Goal: Task Accomplishment & Management: Use online tool/utility

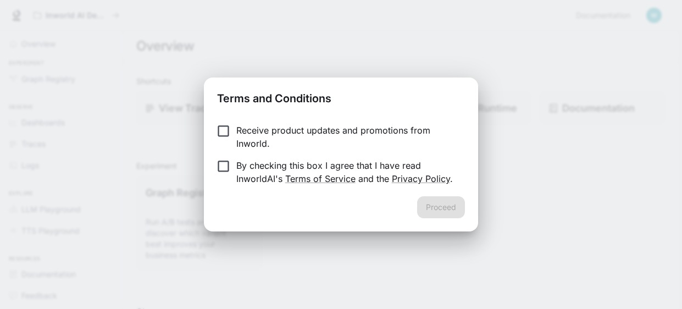
click at [240, 130] on p "Receive product updates and promotions from Inworld." at bounding box center [346, 137] width 220 height 26
click at [249, 158] on form "Receive product updates and promotions from Inworld. By checking this box I agr…" at bounding box center [340, 155] width 247 height 62
click at [451, 208] on button "Proceed" at bounding box center [441, 207] width 48 height 22
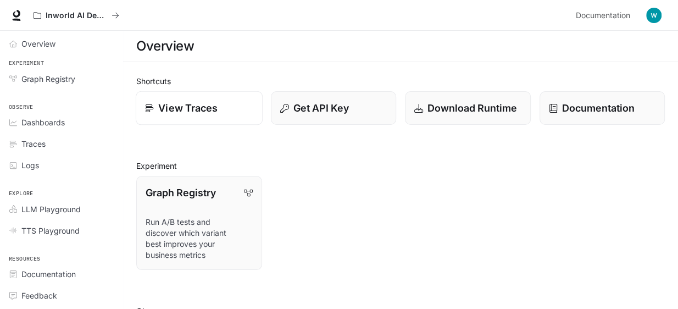
click at [232, 114] on div "View Traces" at bounding box center [199, 108] width 108 height 15
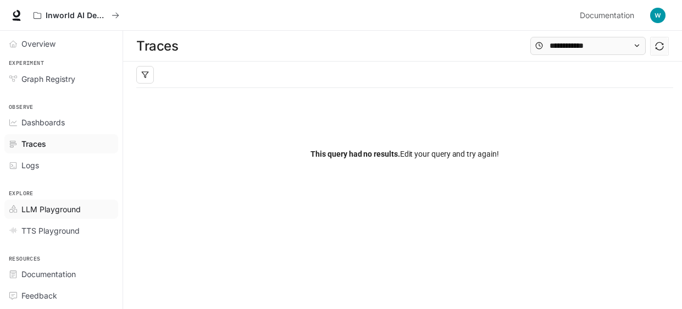
click at [43, 211] on span "LLM Playground" at bounding box center [50, 209] width 59 height 12
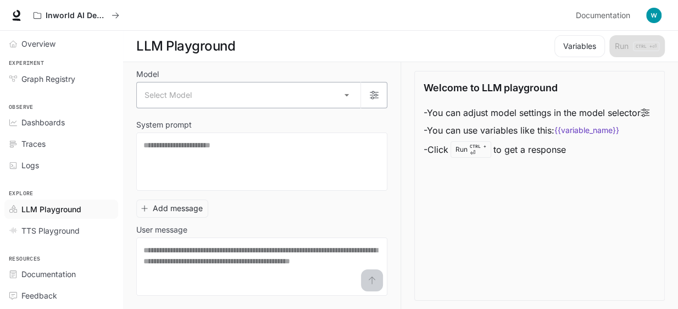
click at [262, 102] on body "Skip to main content Inworld AI Demos Documentation Documentation Portal Overvi…" at bounding box center [339, 155] width 678 height 310
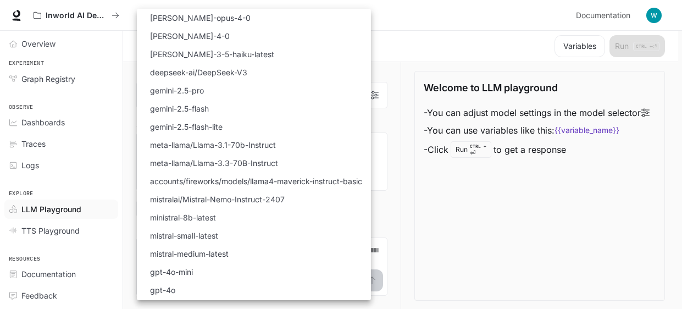
click at [233, 77] on p "deepseek-ai/DeepSeek-V3" at bounding box center [198, 73] width 97 height 12
type input "**********"
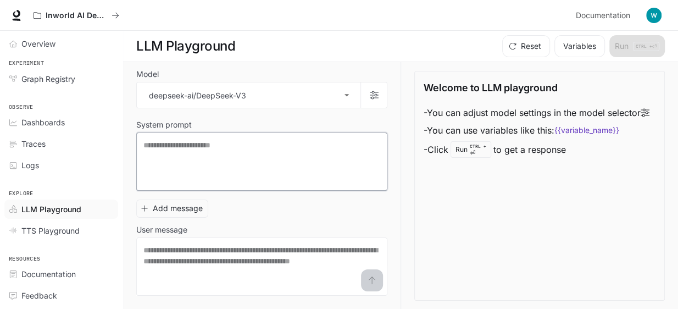
click at [222, 142] on textarea at bounding box center [261, 162] width 237 height 44
click at [196, 212] on button "Add message" at bounding box center [172, 209] width 72 height 18
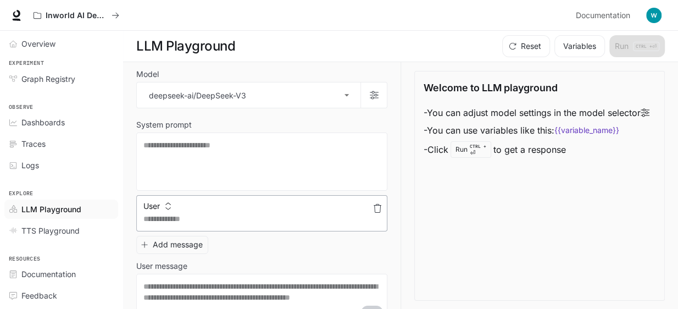
click at [197, 214] on textarea at bounding box center [261, 218] width 237 height 11
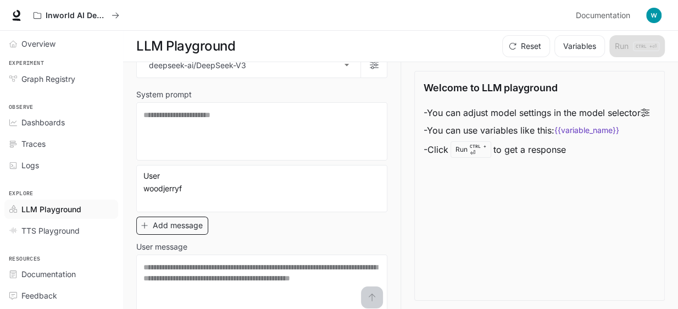
scroll to position [41, 0]
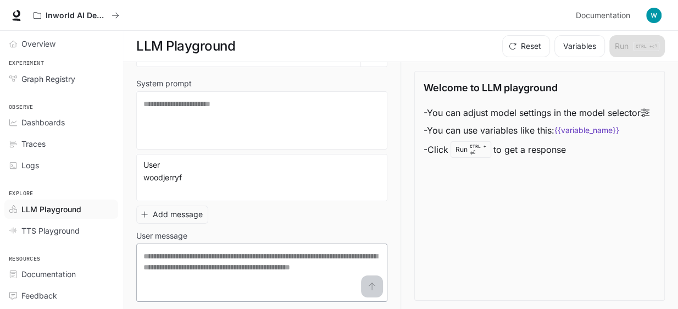
type textarea "**********"
click at [176, 248] on div "* ​" at bounding box center [261, 273] width 251 height 58
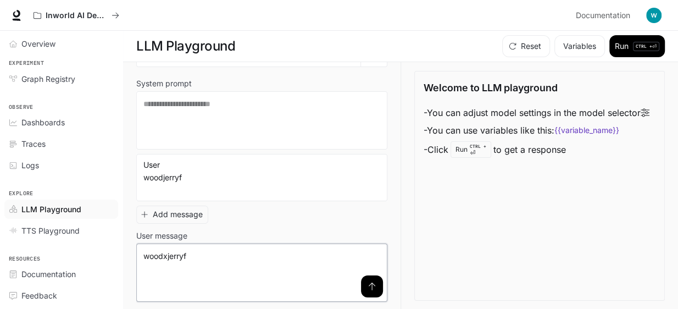
type textarea "**********"
click at [368, 289] on icon "submit" at bounding box center [372, 286] width 9 height 9
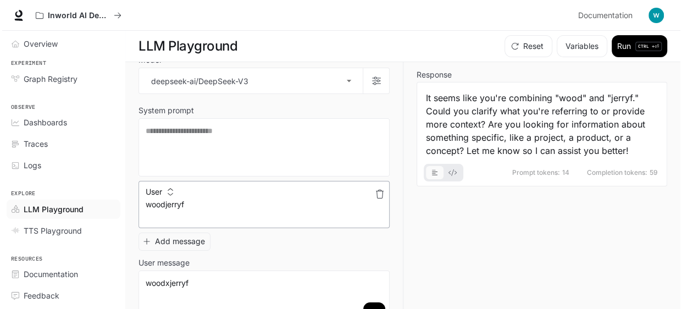
scroll to position [0, 0]
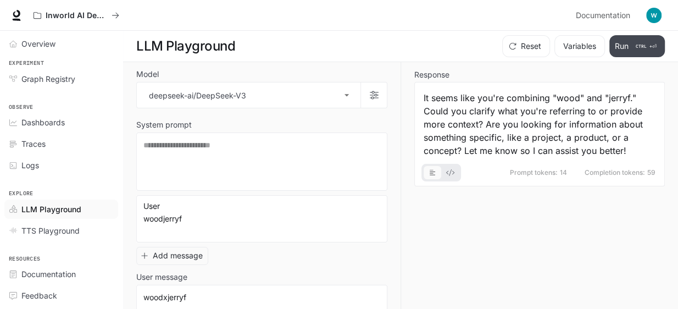
click at [633, 51] on button "Run CTRL + ⏎" at bounding box center [638, 46] width 56 height 22
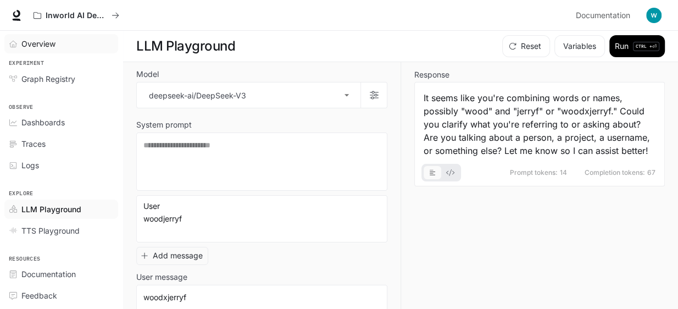
click at [29, 47] on span "Overview" at bounding box center [38, 44] width 34 height 12
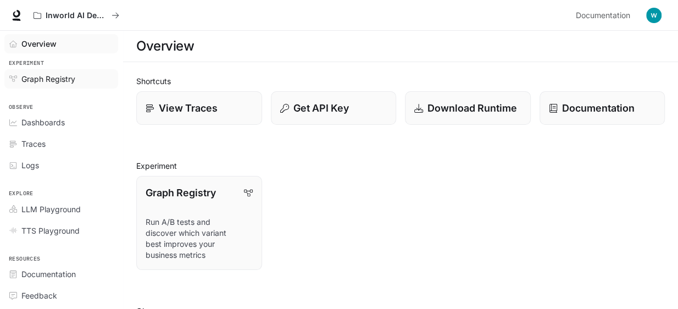
click at [40, 71] on link "Graph Registry" at bounding box center [61, 78] width 114 height 19
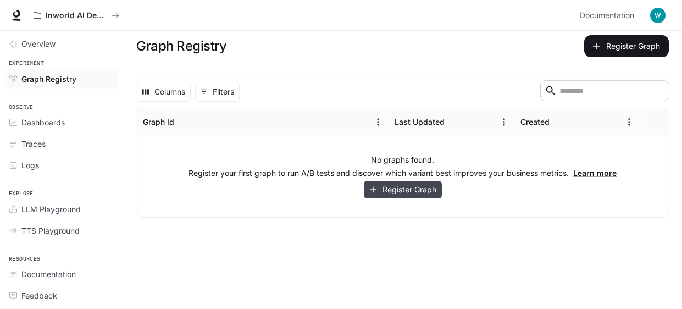
click at [393, 185] on button "Register Graph" at bounding box center [403, 190] width 78 height 18
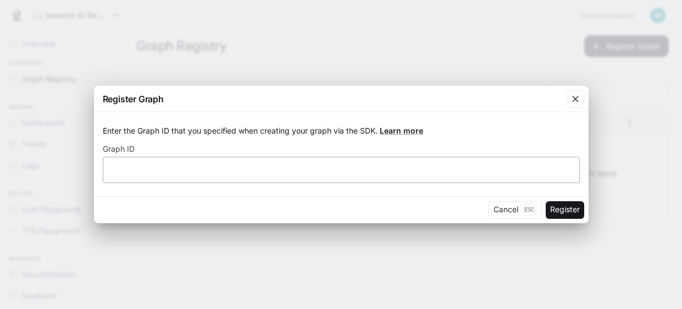
click at [384, 178] on div "​" at bounding box center [341, 170] width 477 height 26
type input "******"
click at [576, 210] on button "Register" at bounding box center [565, 210] width 38 height 18
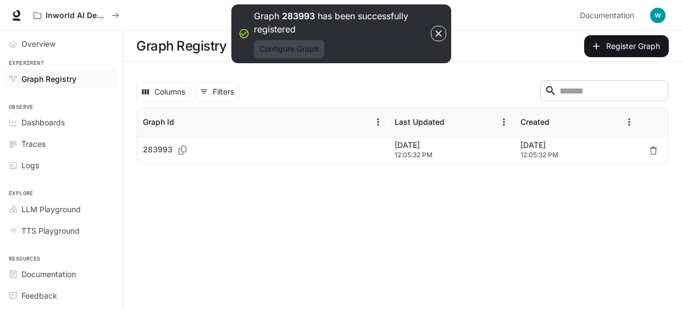
click at [308, 56] on button "Configure Graph" at bounding box center [289, 49] width 70 height 18
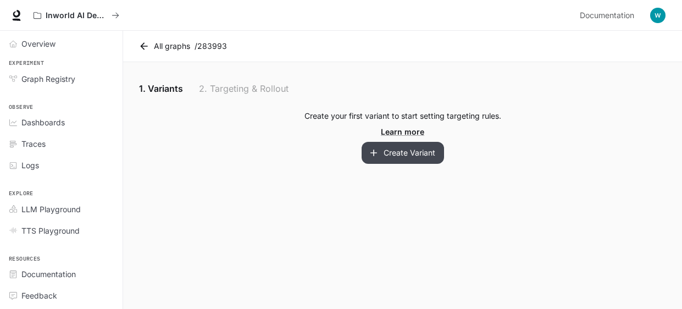
click at [377, 143] on button "Create Variant" at bounding box center [403, 153] width 82 height 22
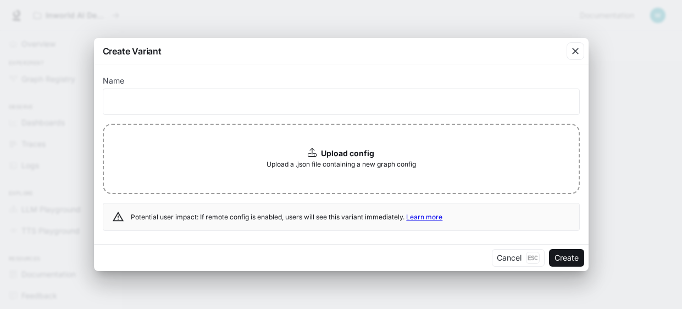
click at [357, 164] on span "Upload a .json file containing a new graph config" at bounding box center [342, 164] width 150 height 11
click at [572, 47] on icon "button" at bounding box center [575, 51] width 11 height 11
